Goal: Transaction & Acquisition: Purchase product/service

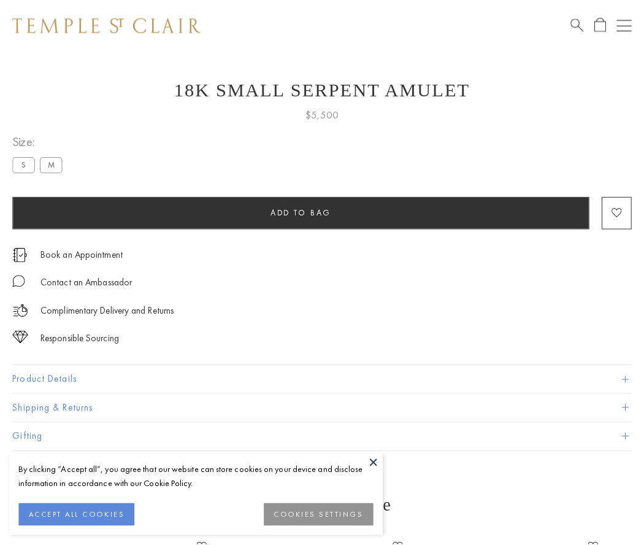
scroll to position [29, 0]
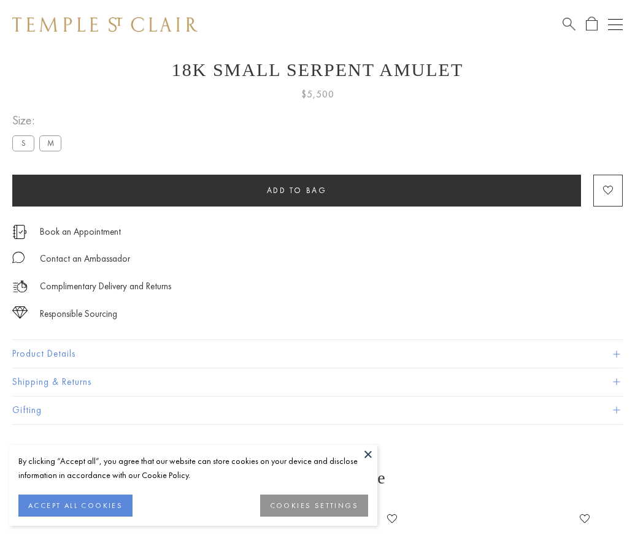
click at [296, 190] on span "Add to bag" at bounding box center [297, 190] width 60 height 10
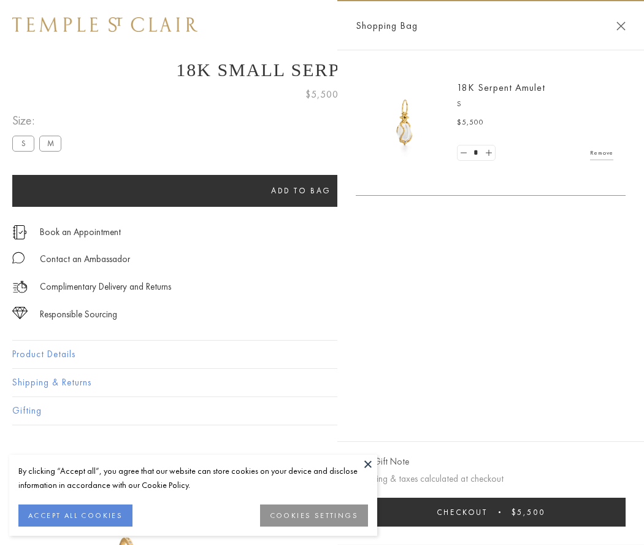
click at [494, 511] on button "Checkout $5,500" at bounding box center [491, 511] width 270 height 29
